Goal: Task Accomplishment & Management: Complete application form

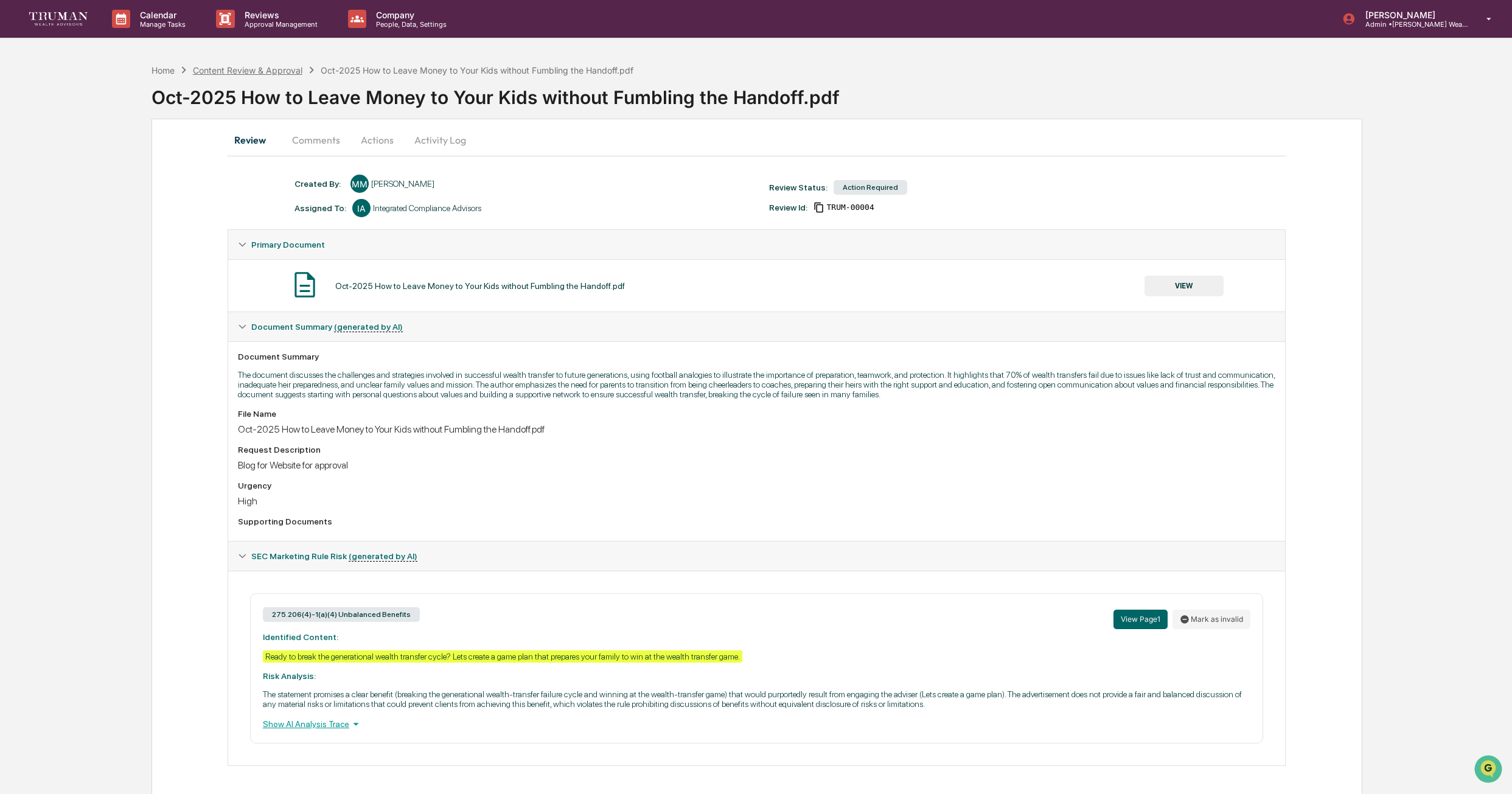
click at [274, 71] on div "Content Review & Approval" at bounding box center [247, 70] width 109 height 10
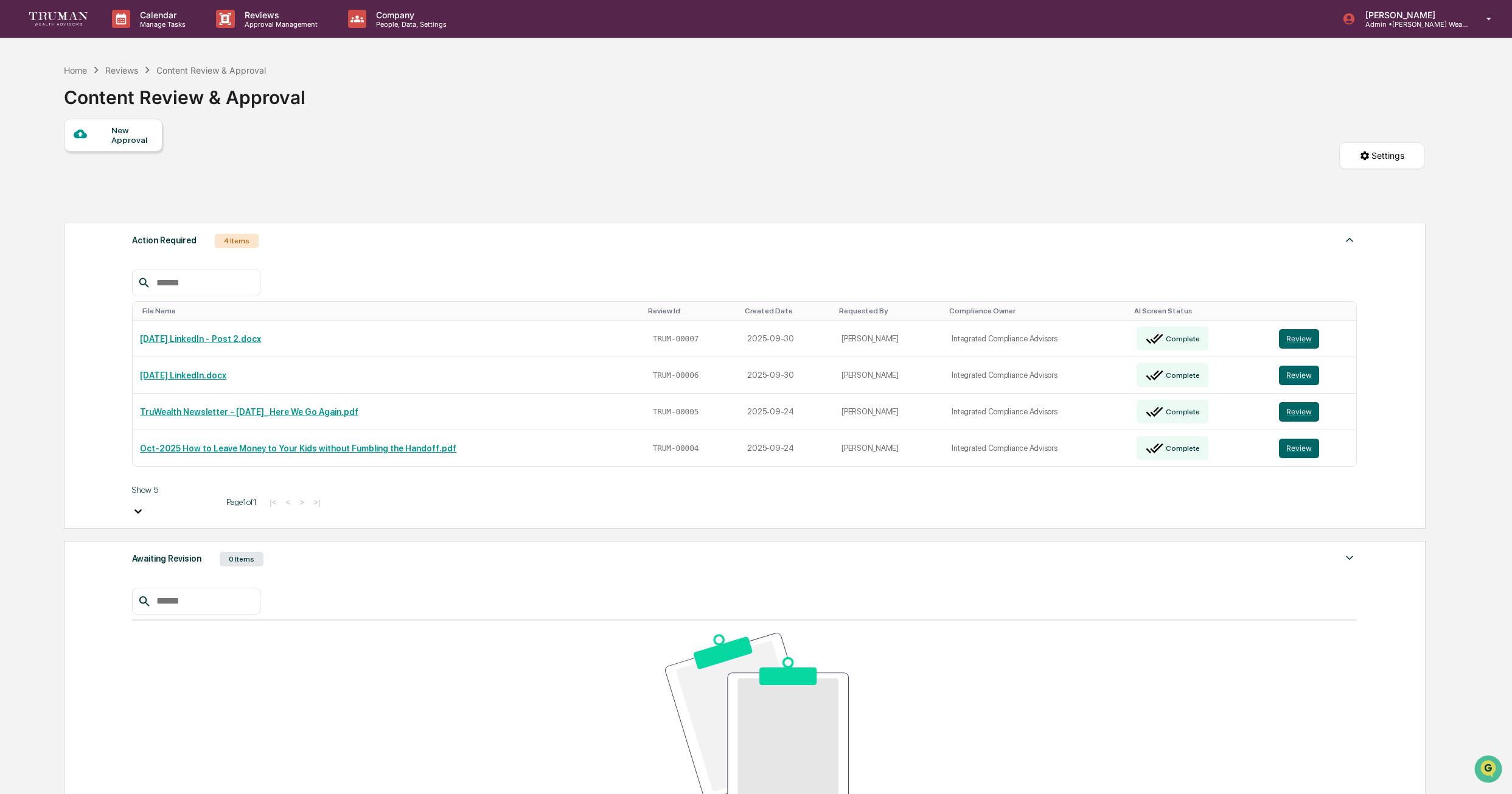
click at [119, 143] on div "New Approval" at bounding box center [131, 135] width 41 height 19
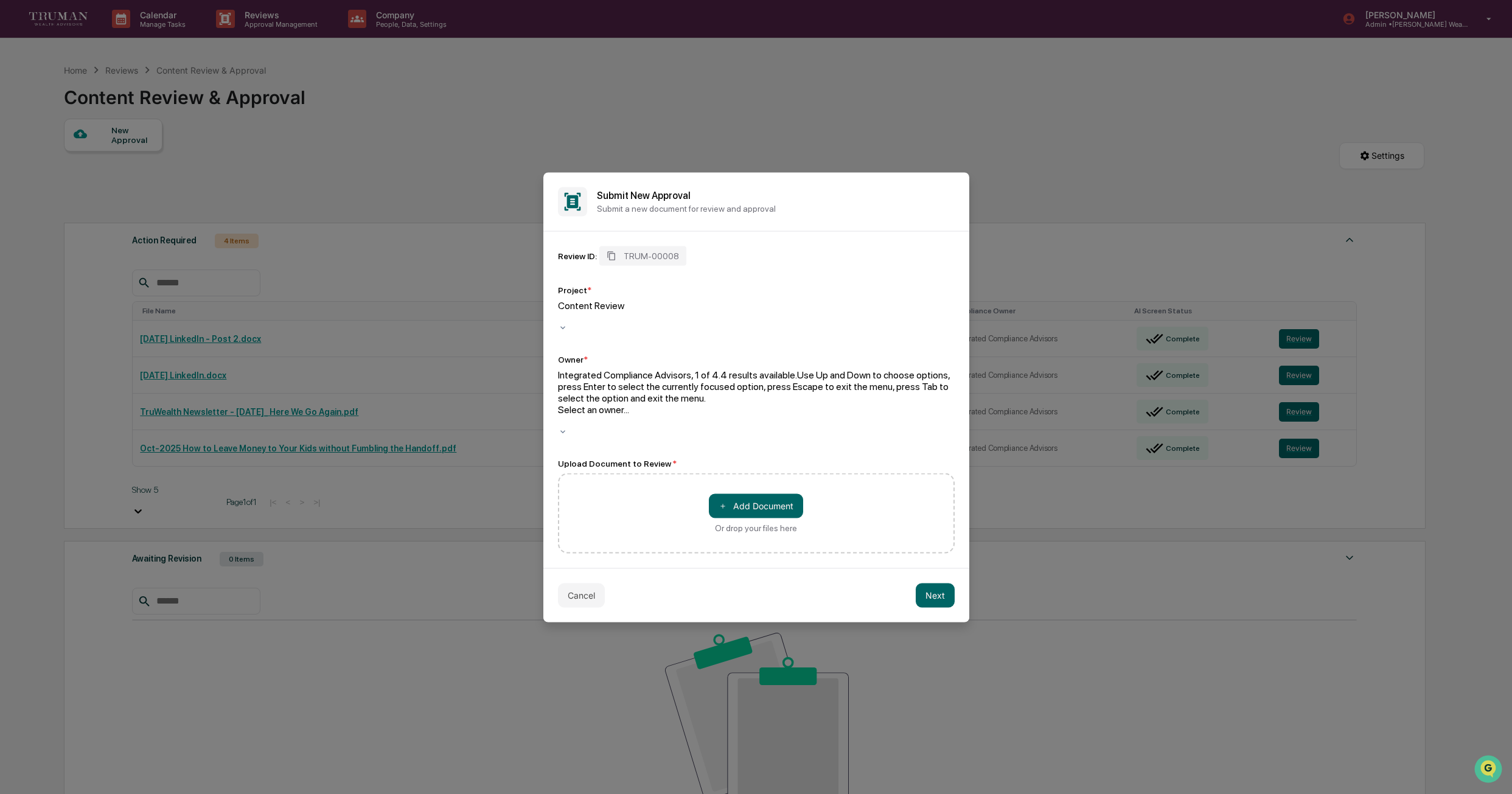
click at [623, 415] on div at bounding box center [756, 421] width 397 height 12
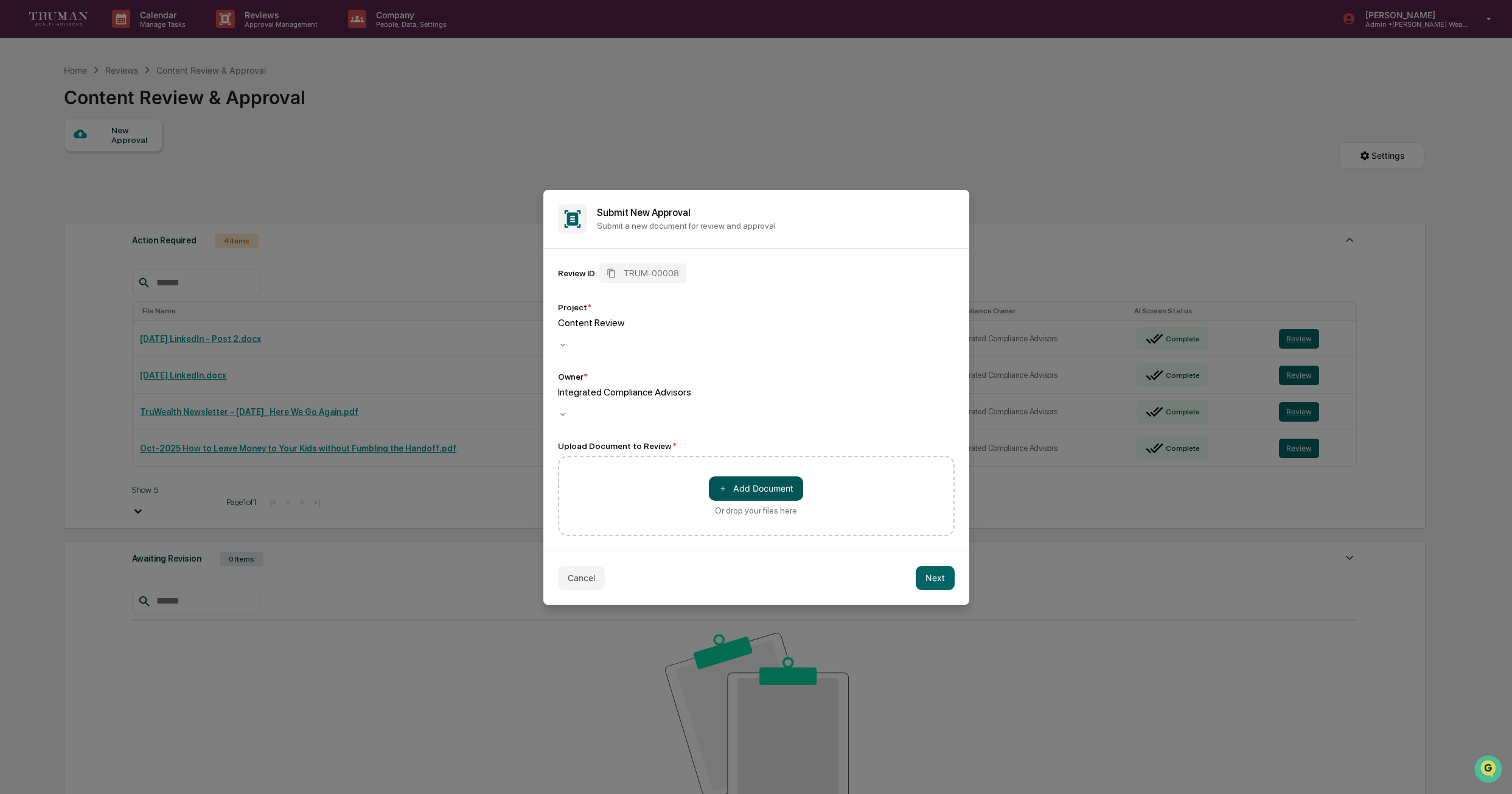
click at [751, 478] on button "＋ Add Document" at bounding box center [755, 488] width 94 height 24
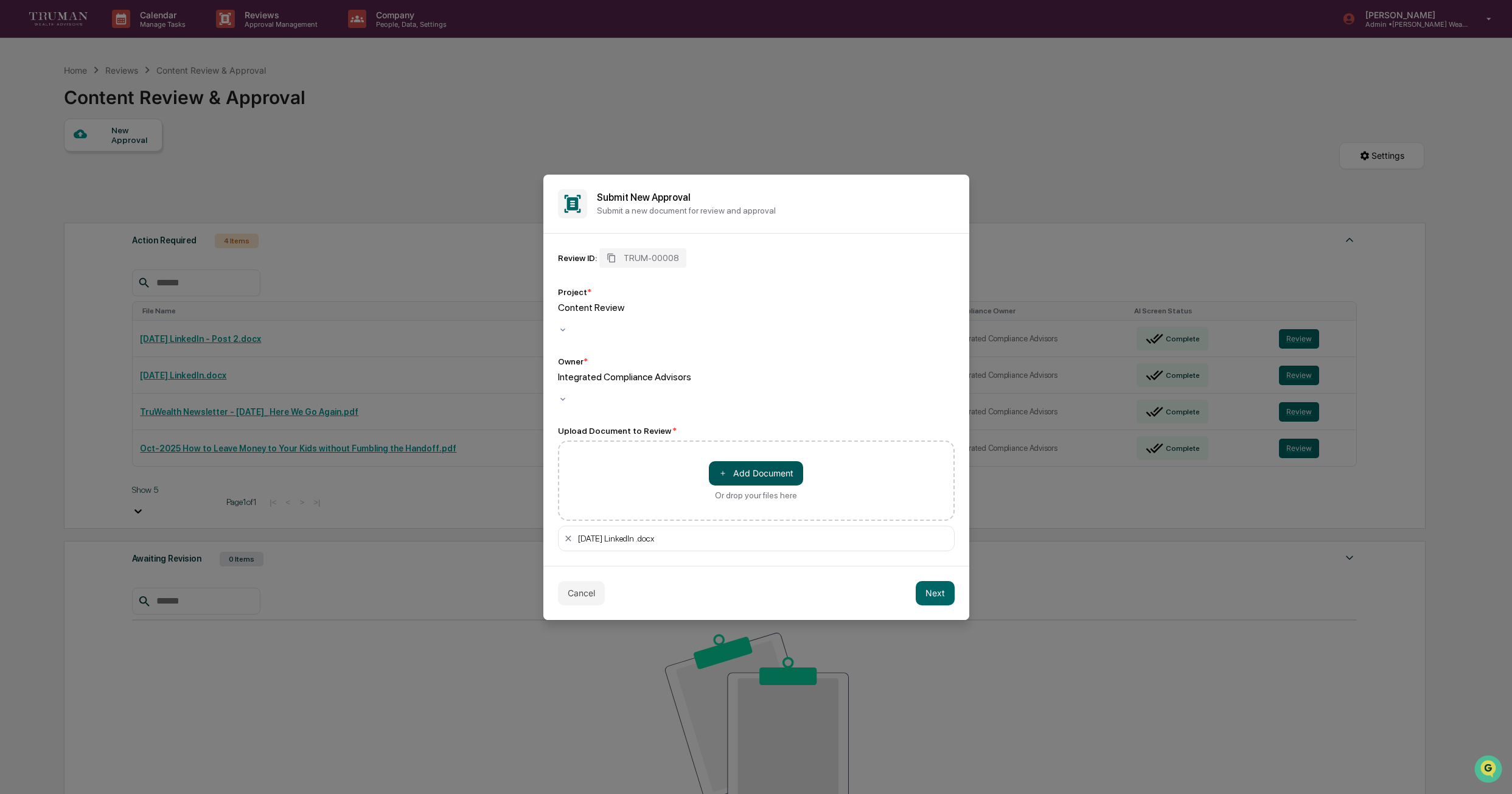
click at [735, 461] on button "＋ Add Document" at bounding box center [755, 473] width 94 height 24
click at [935, 586] on button "Next" at bounding box center [935, 593] width 39 height 24
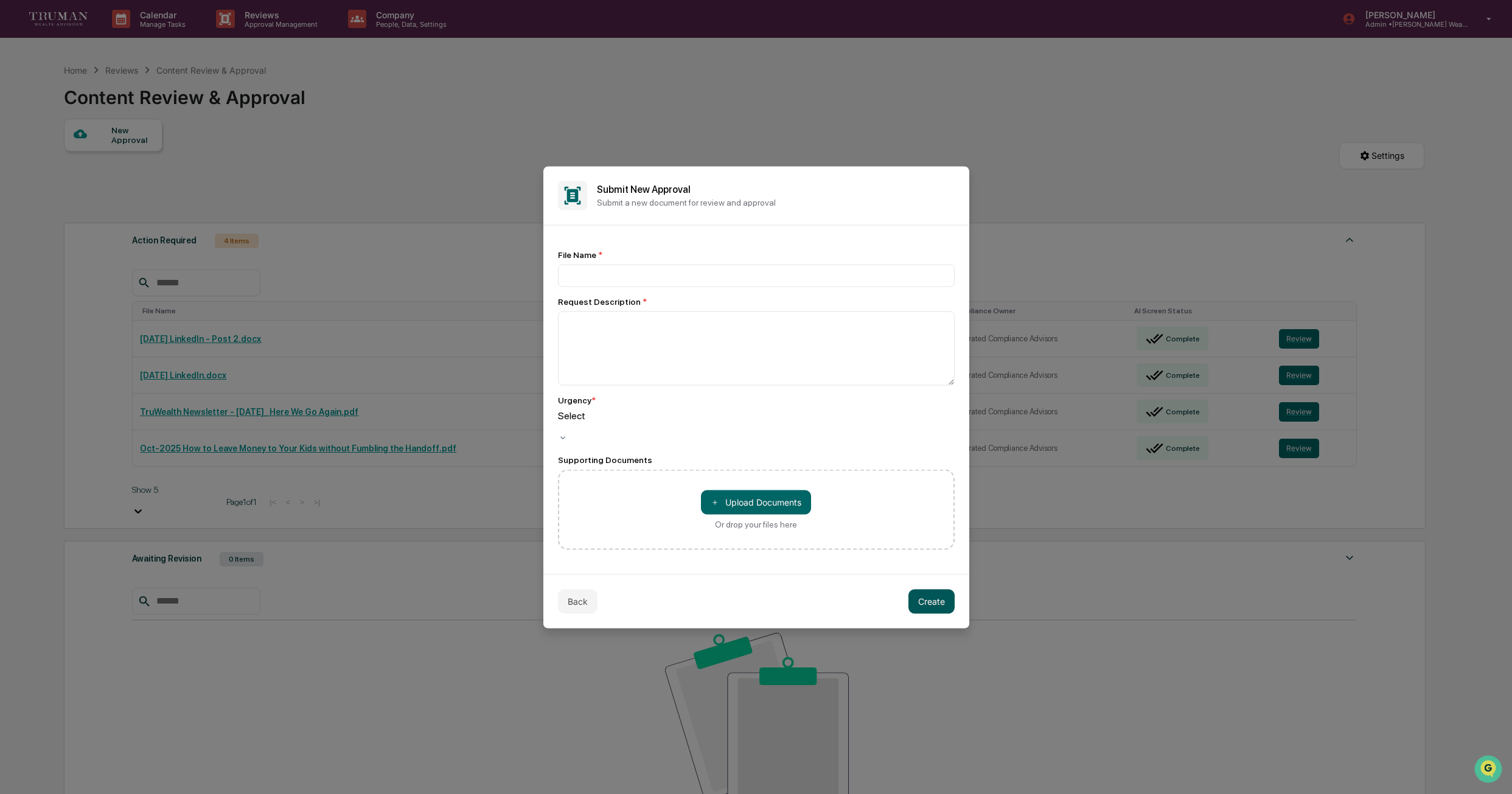
click at [931, 597] on button "Create" at bounding box center [931, 601] width 46 height 24
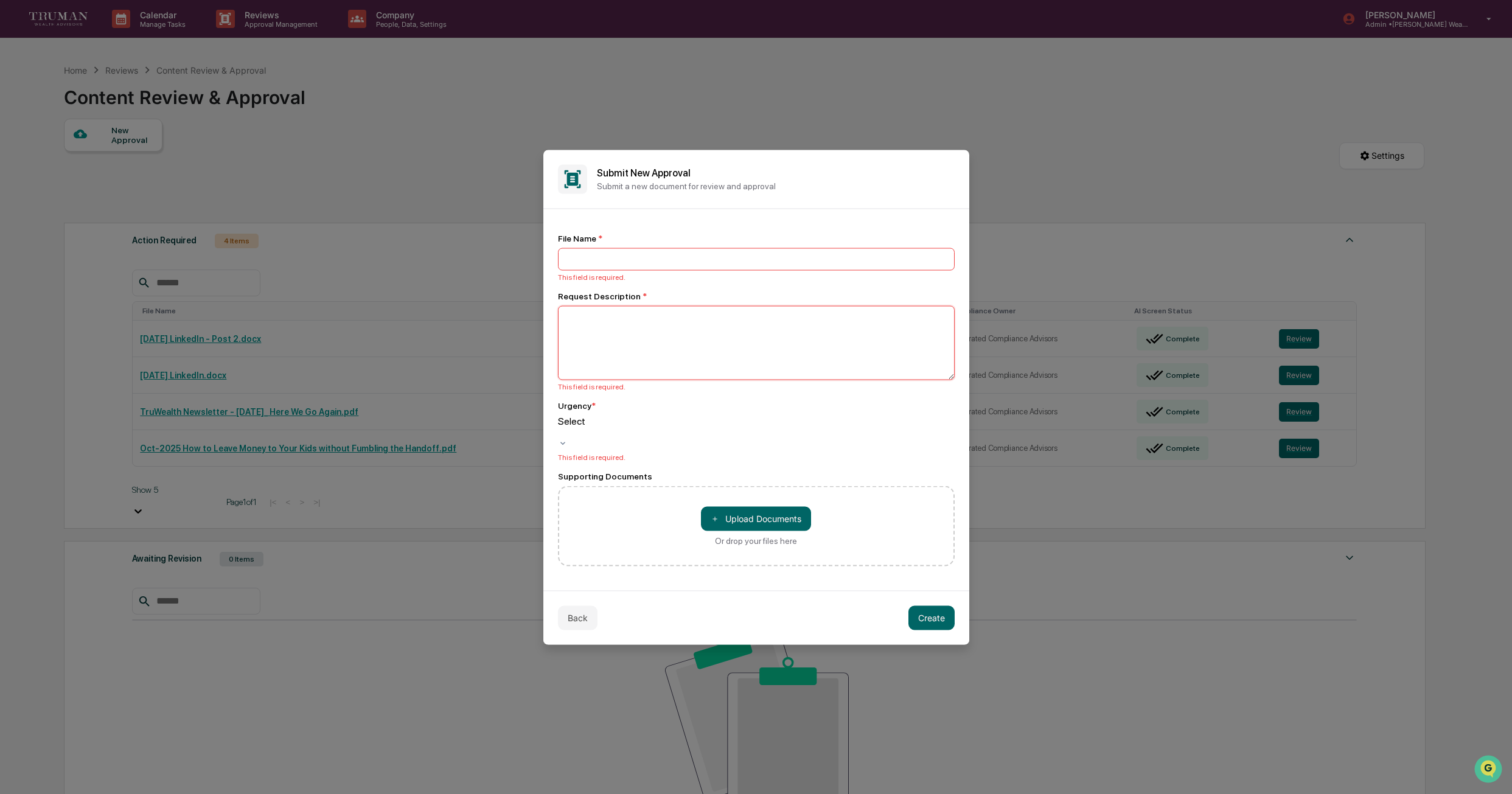
click at [616, 329] on textarea at bounding box center [756, 342] width 397 height 74
type textarea "**********"
click at [634, 267] on input at bounding box center [756, 258] width 397 height 23
click at [766, 523] on button "＋ Upload Documents" at bounding box center [756, 518] width 110 height 24
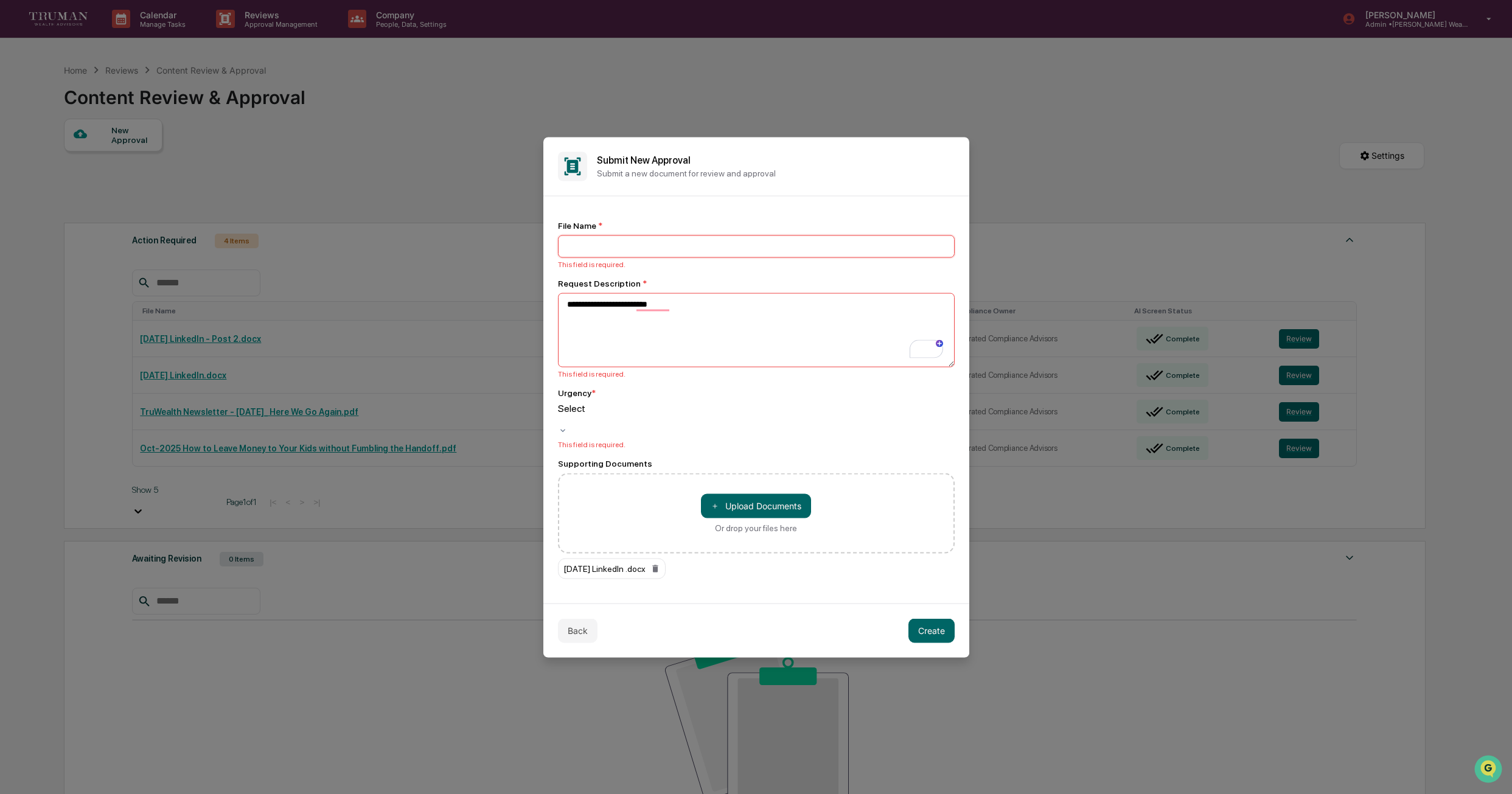
click at [612, 253] on input at bounding box center [756, 246] width 397 height 23
type input "**********"
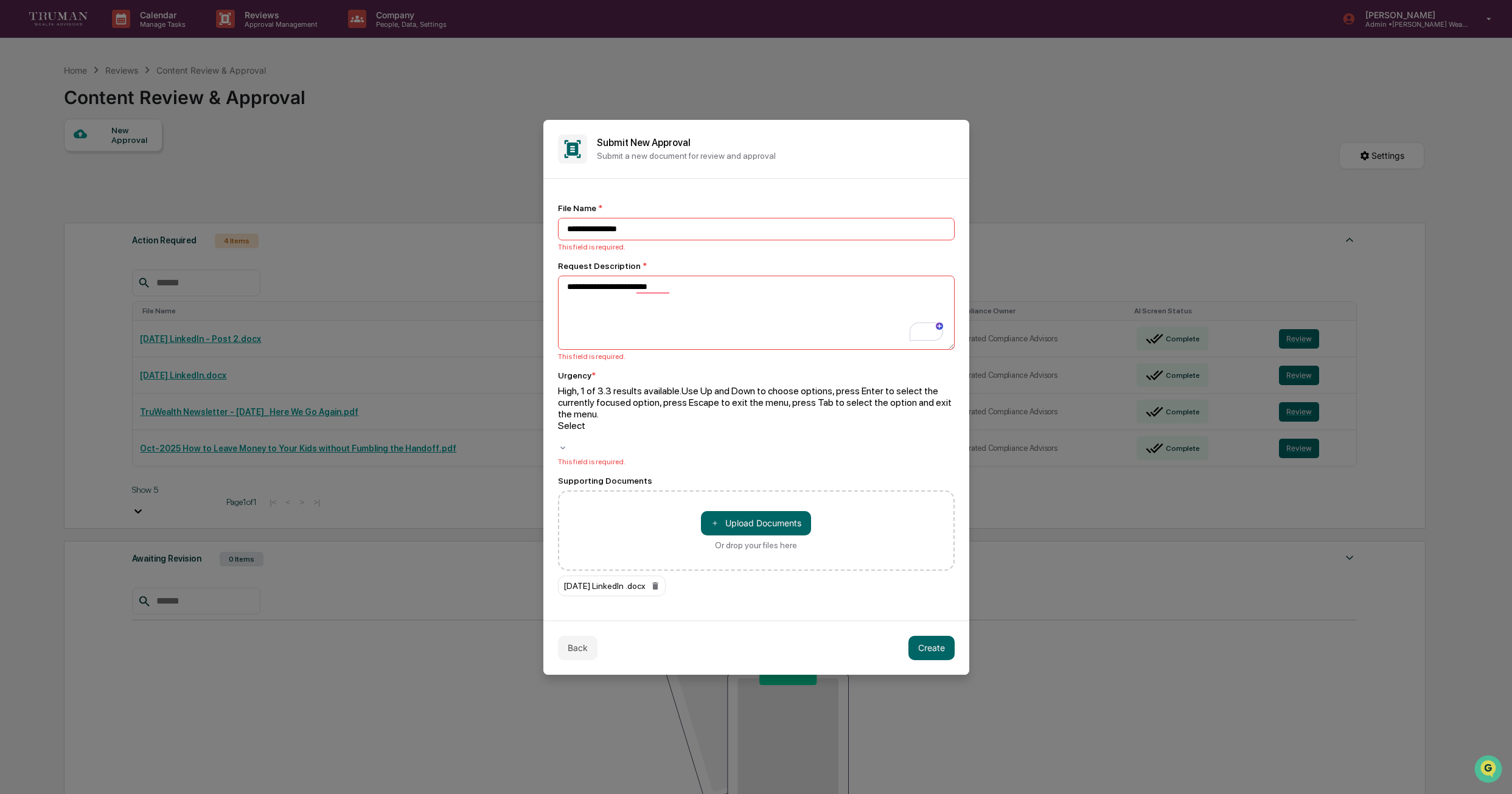
click at [693, 432] on div at bounding box center [756, 437] width 397 height 12
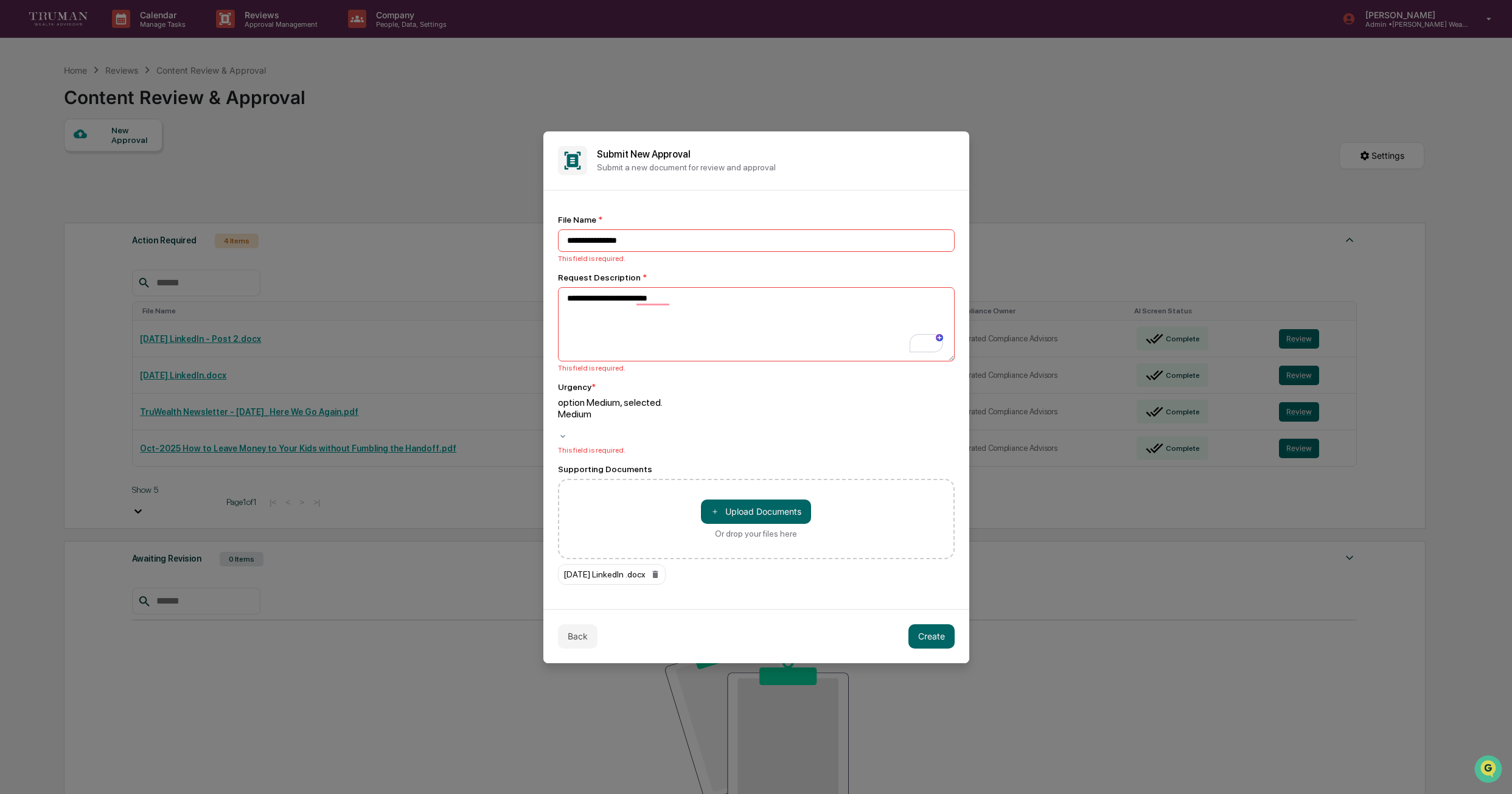
drag, startPoint x: 928, startPoint y: 629, endPoint x: 942, endPoint y: 628, distance: 14.0
click at [929, 629] on button "Create" at bounding box center [931, 636] width 46 height 24
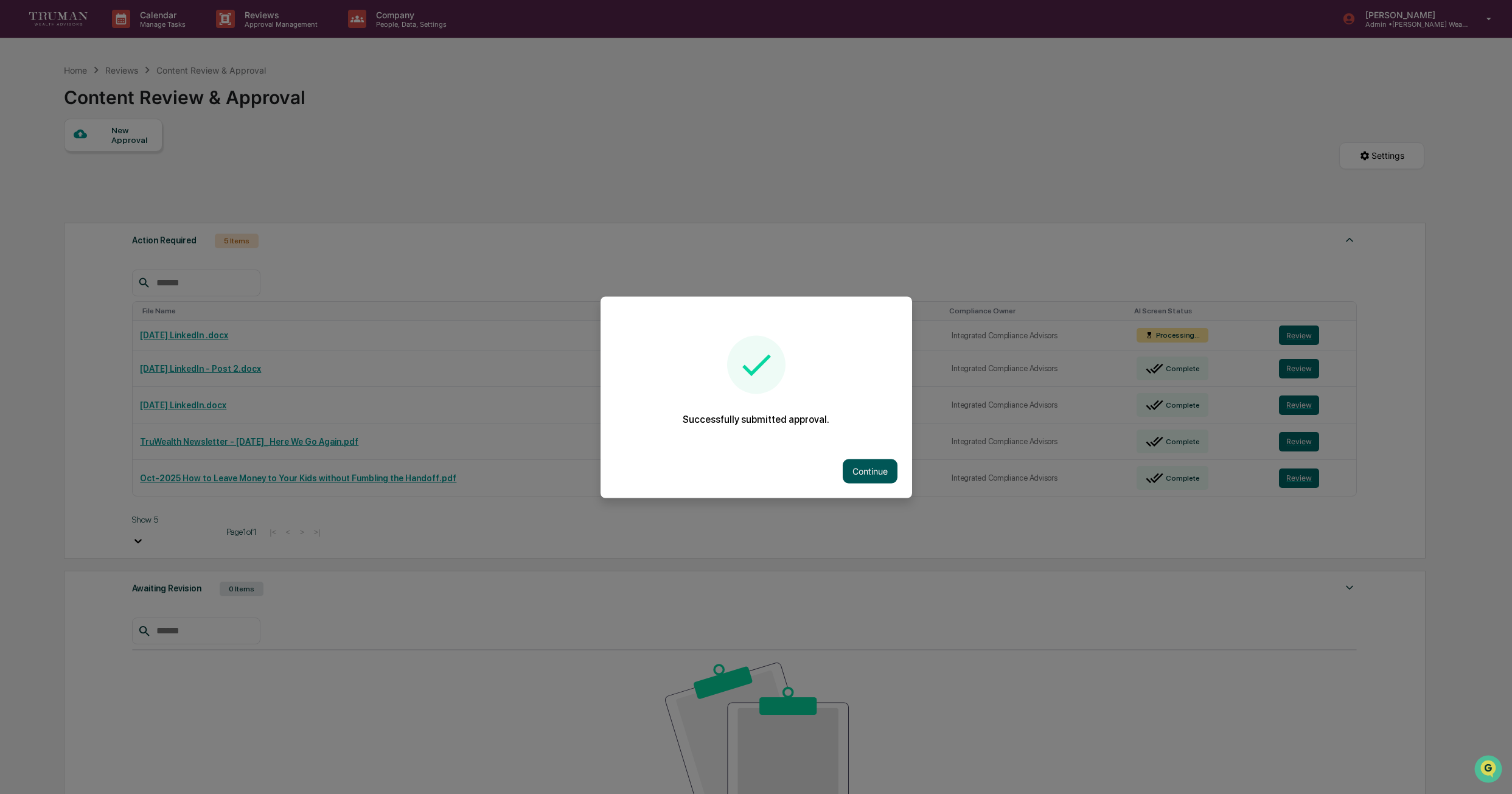
click at [863, 468] on button "Continue" at bounding box center [870, 470] width 55 height 24
